Goal: Find specific page/section

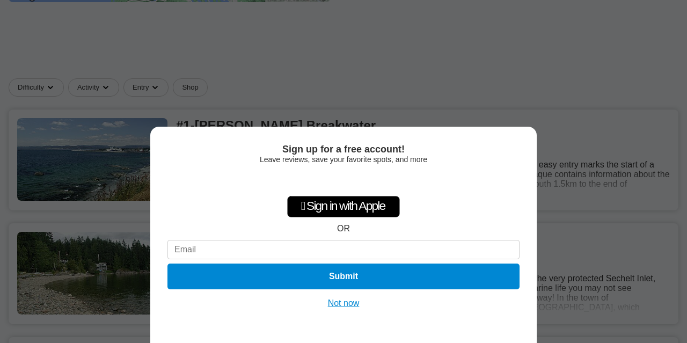
click at [350, 306] on button "Not now" at bounding box center [344, 303] width 38 height 11
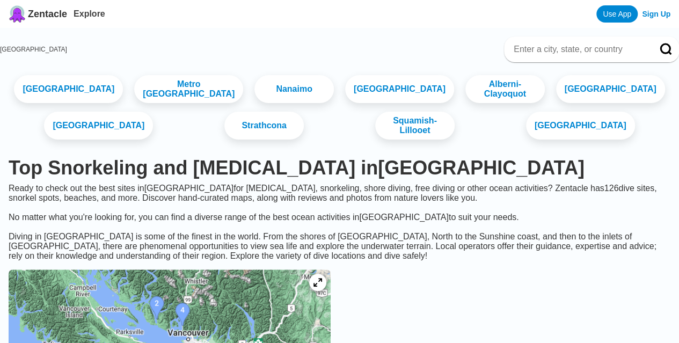
click at [552, 46] on input at bounding box center [579, 49] width 132 height 11
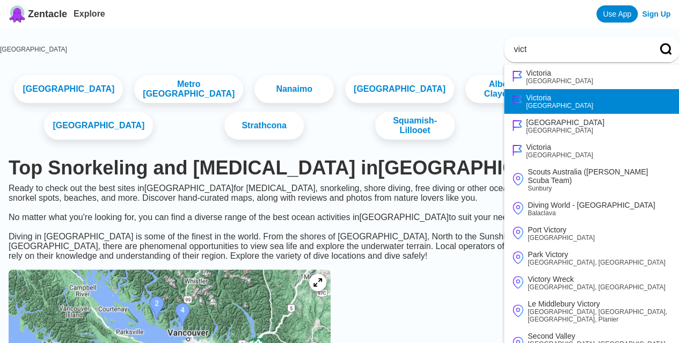
type input "vict"
click at [526, 97] on div "Victoria" at bounding box center [559, 97] width 67 height 9
